Goal: Entertainment & Leisure: Consume media (video, audio)

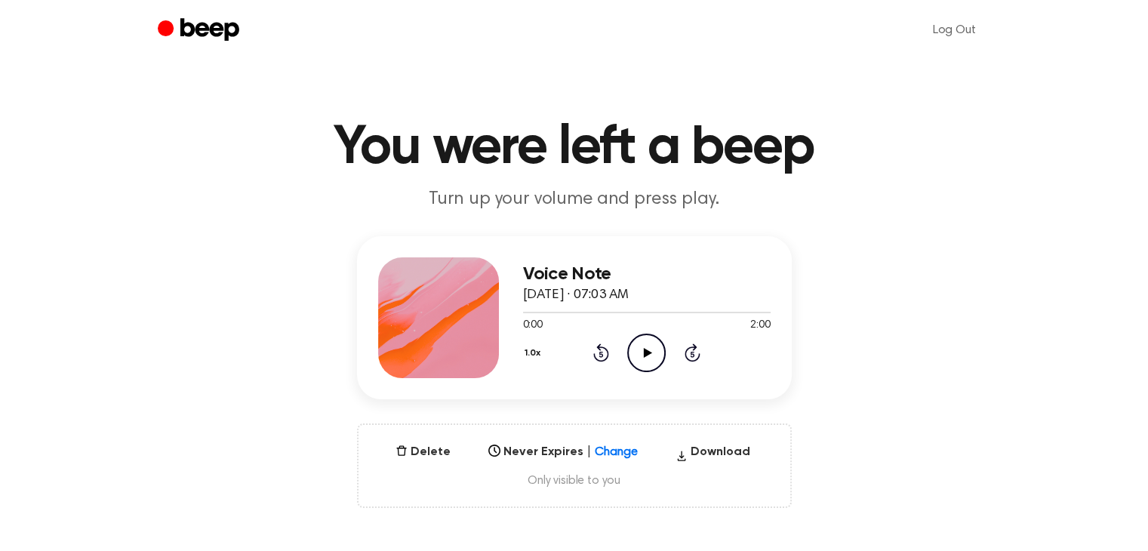
click at [649, 355] on icon "Play Audio" at bounding box center [646, 352] width 38 height 38
click at [649, 355] on icon at bounding box center [646, 353] width 7 height 10
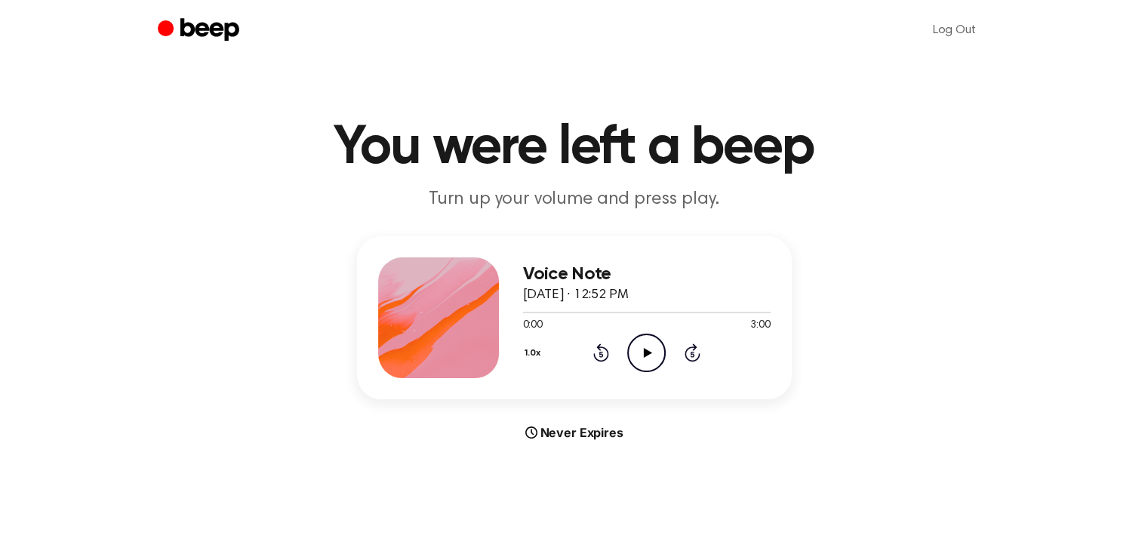
click at [645, 343] on icon "Play Audio" at bounding box center [646, 352] width 38 height 38
click at [646, 347] on icon "Play Audio" at bounding box center [646, 352] width 38 height 38
